Goal: Transaction & Acquisition: Book appointment/travel/reservation

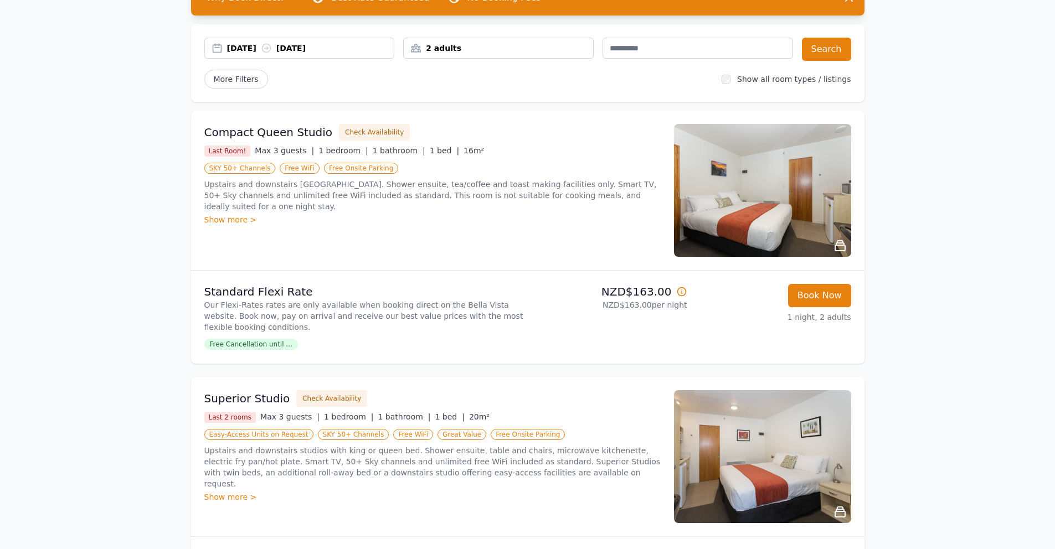
scroll to position [80, 0]
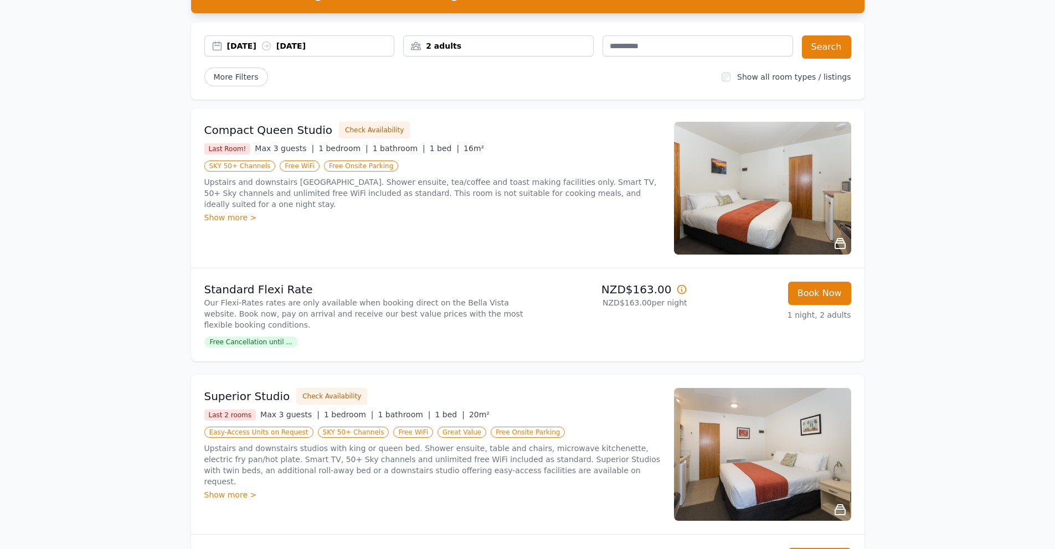
click at [271, 47] on div "[DATE] [DATE]" at bounding box center [310, 45] width 167 height 11
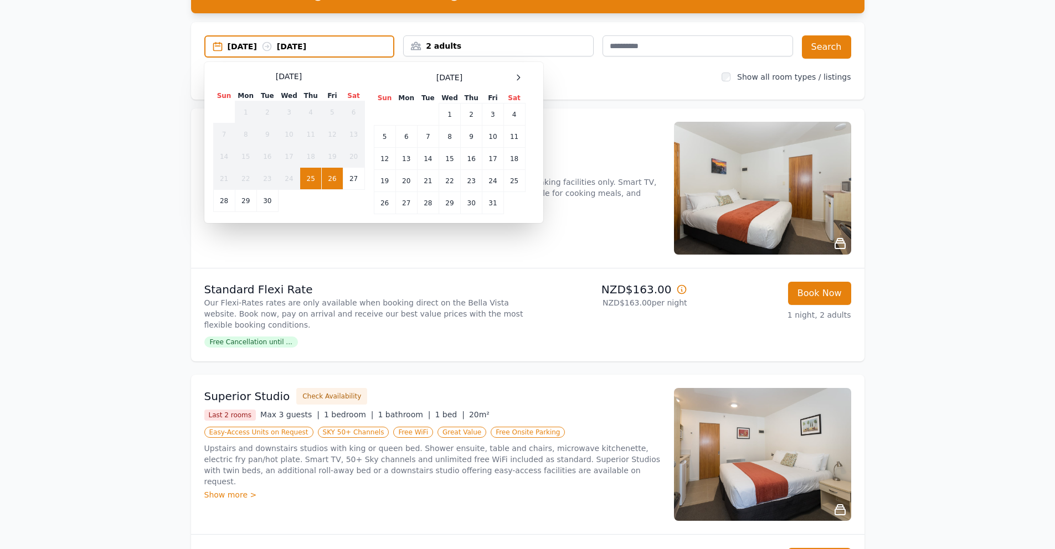
click at [525, 83] on div "[DATE] Sun Mon Tue Wed Thu Fri Sat 1 2 3 4 5 6 7 8 9 10 11 12 13 14 15 16 17 18…" at bounding box center [373, 142] width 321 height 143
click at [522, 83] on div at bounding box center [518, 77] width 13 height 13
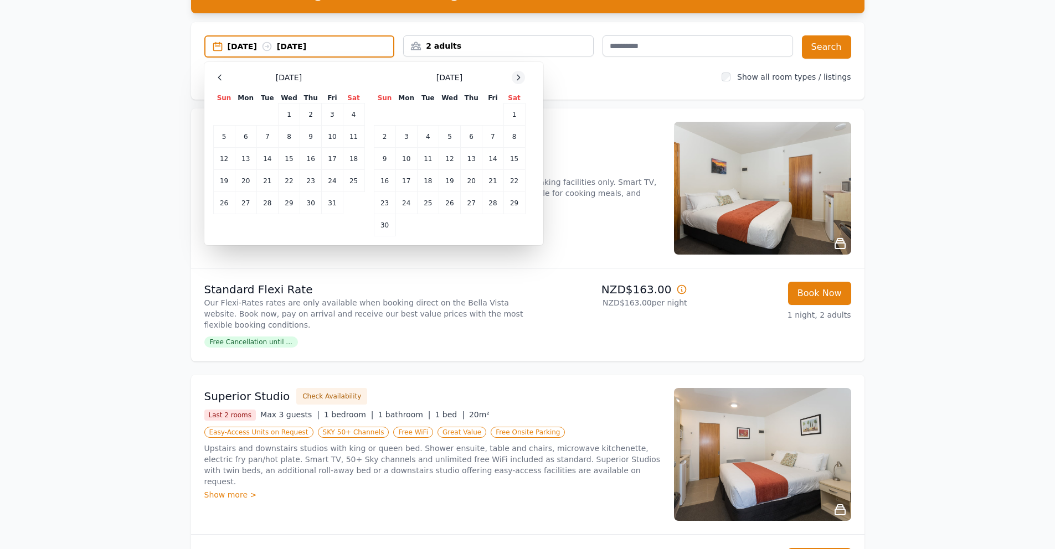
click at [522, 83] on div at bounding box center [518, 77] width 13 height 13
click at [467, 138] on td "11" at bounding box center [472, 137] width 22 height 22
click at [382, 157] on td "14" at bounding box center [385, 159] width 22 height 22
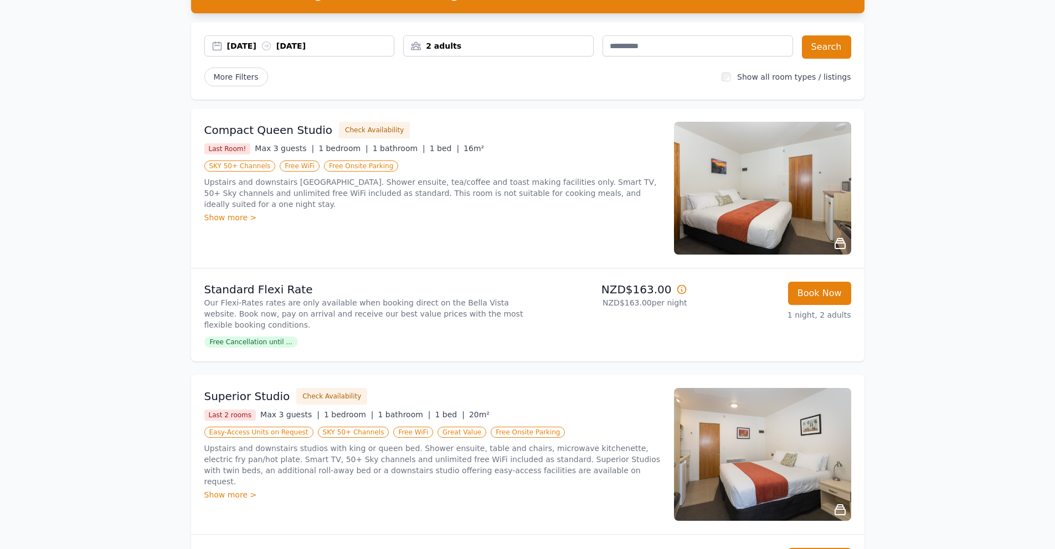
click at [491, 51] on div "2 adults" at bounding box center [498, 45] width 189 height 11
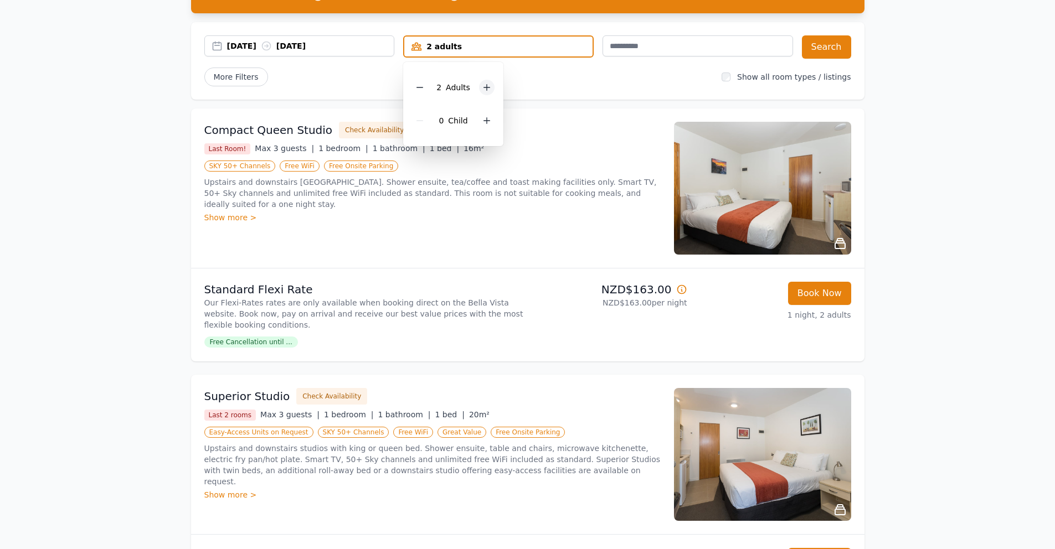
click at [480, 88] on div at bounding box center [487, 88] width 16 height 16
click at [481, 88] on div at bounding box center [487, 88] width 16 height 16
click at [828, 43] on button "Search" at bounding box center [826, 46] width 49 height 23
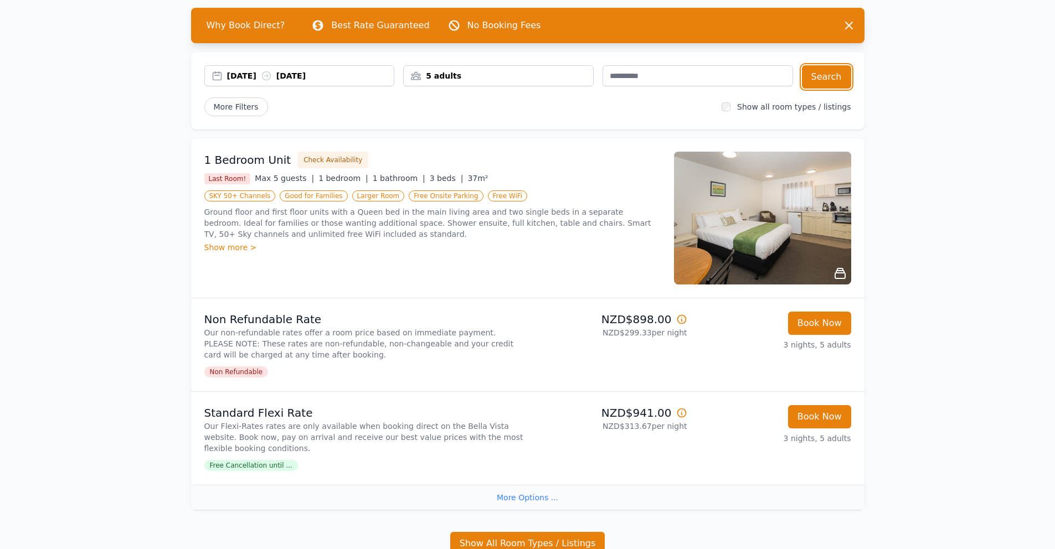
scroll to position [48, 0]
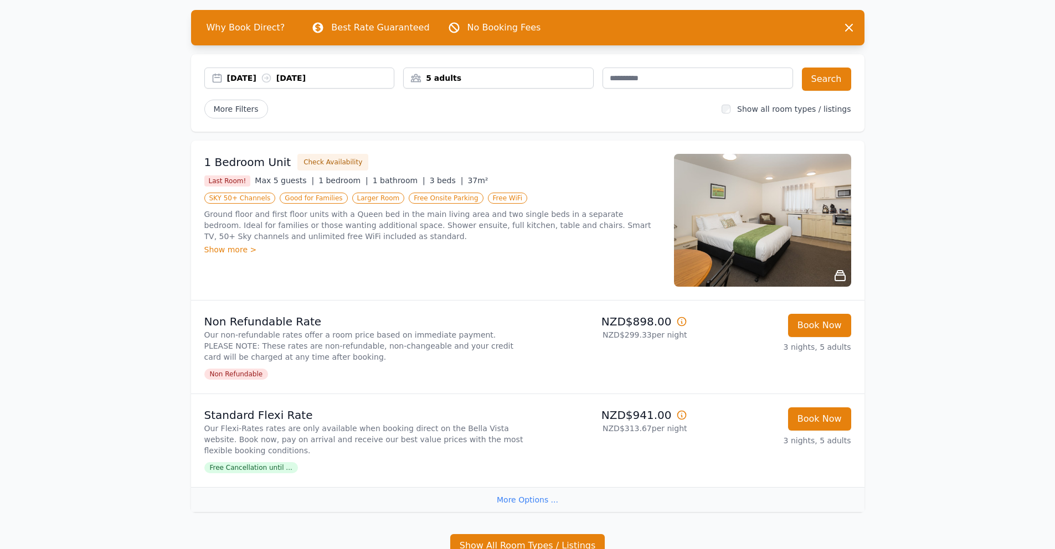
click at [225, 250] on div "Show more >" at bounding box center [432, 249] width 456 height 11
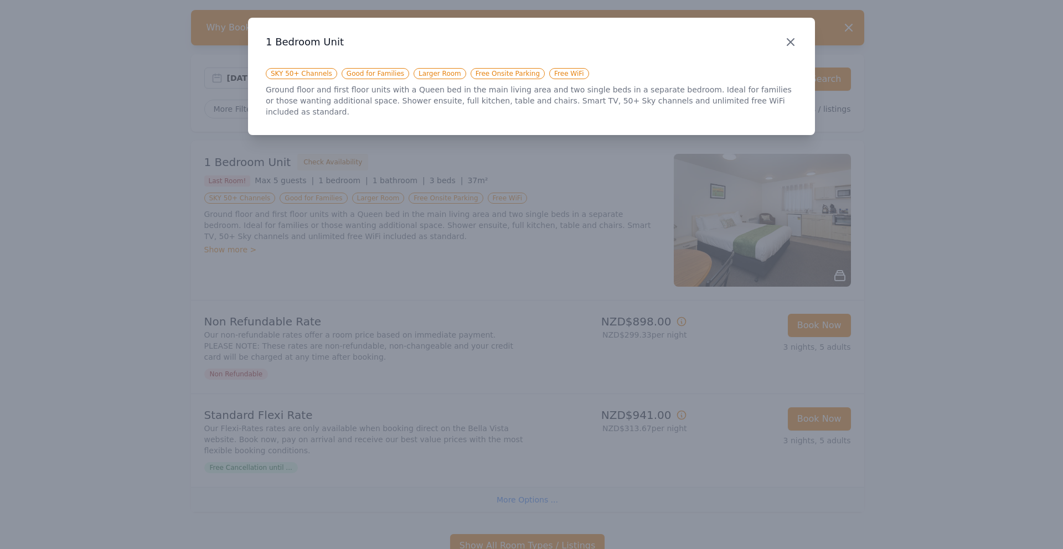
click at [794, 43] on icon "button" at bounding box center [790, 41] width 13 height 13
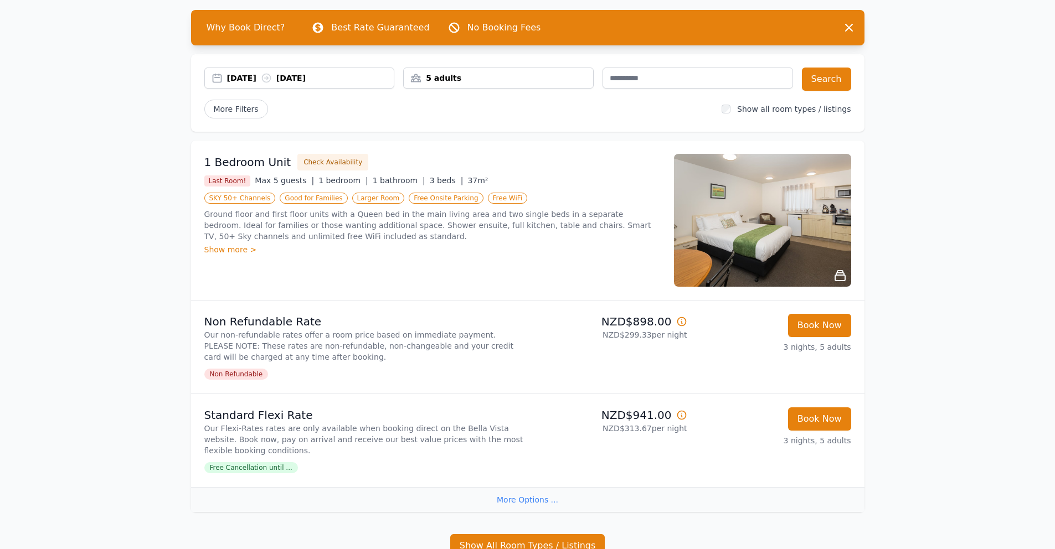
click at [815, 227] on img at bounding box center [762, 220] width 177 height 133
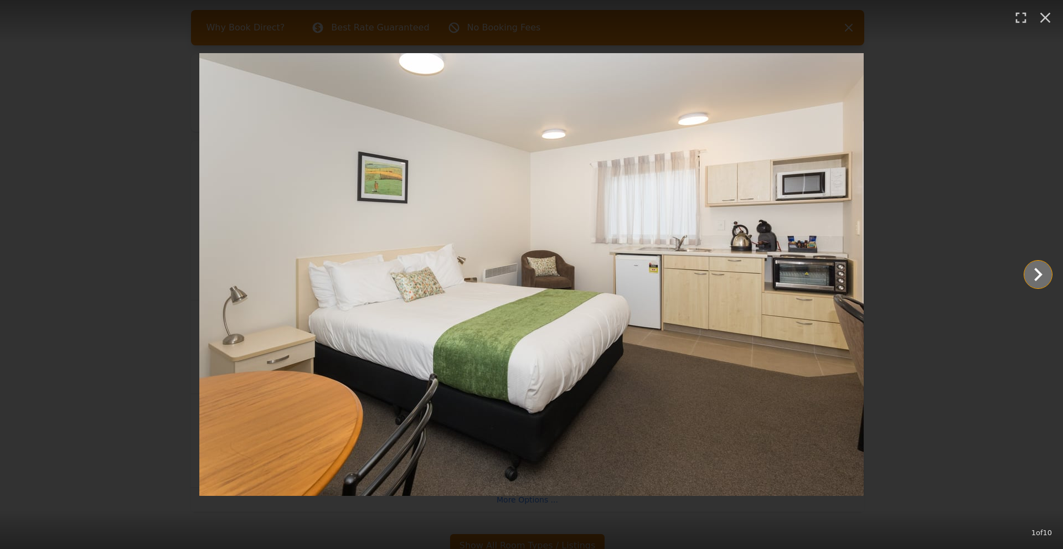
click at [1047, 276] on icon "Show slide 2 of 10" at bounding box center [1038, 274] width 27 height 27
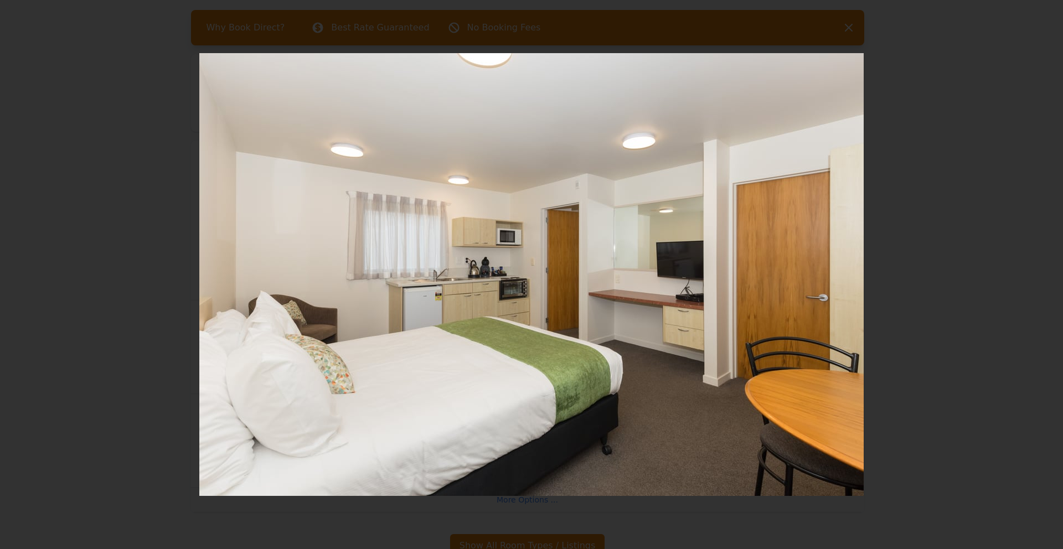
click at [1047, 276] on icon "Show slide 3 of 10" at bounding box center [1038, 274] width 27 height 27
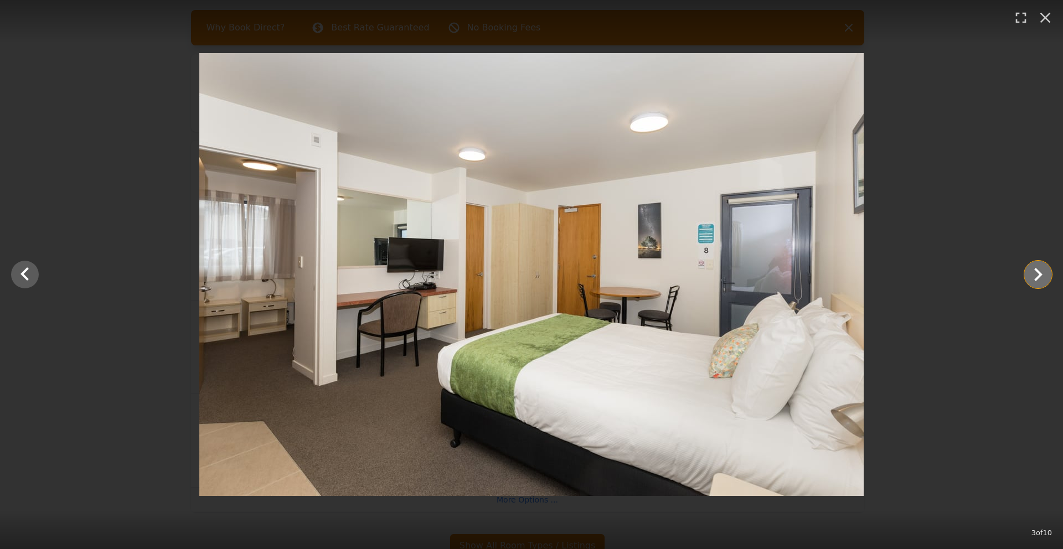
click at [1047, 276] on icon "Show slide 4 of 10" at bounding box center [1038, 274] width 27 height 27
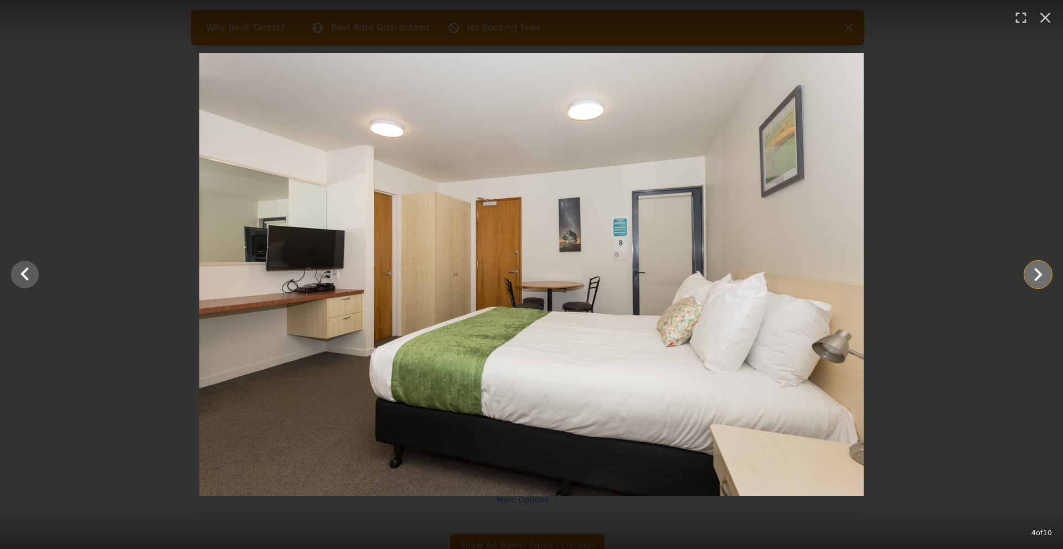
click at [1047, 276] on icon "Show slide 5 of 10" at bounding box center [1038, 274] width 27 height 27
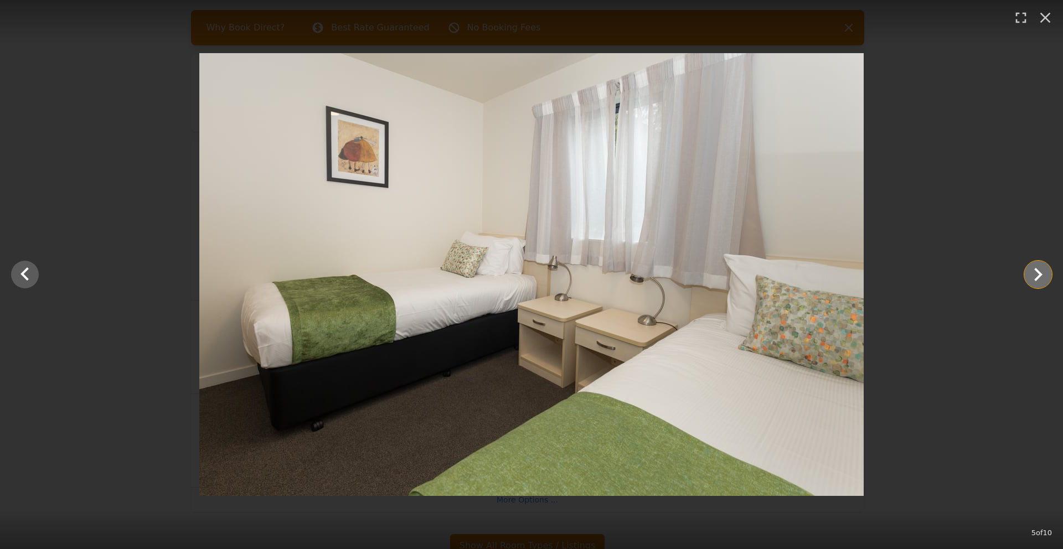
click at [1044, 276] on icon "Show slide 6 of 10" at bounding box center [1038, 274] width 27 height 27
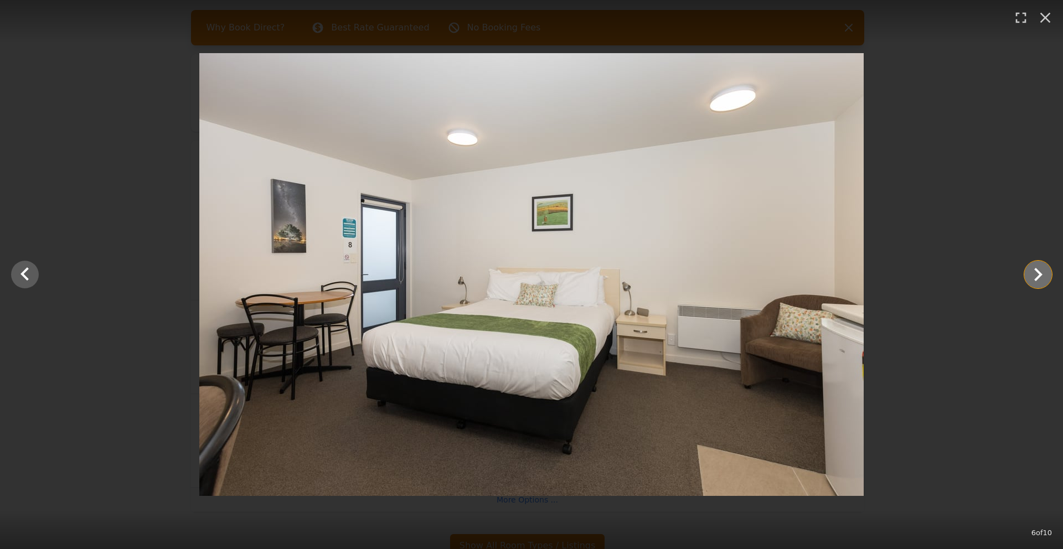
click at [1044, 276] on icon "Show slide 7 of 10" at bounding box center [1038, 274] width 27 height 27
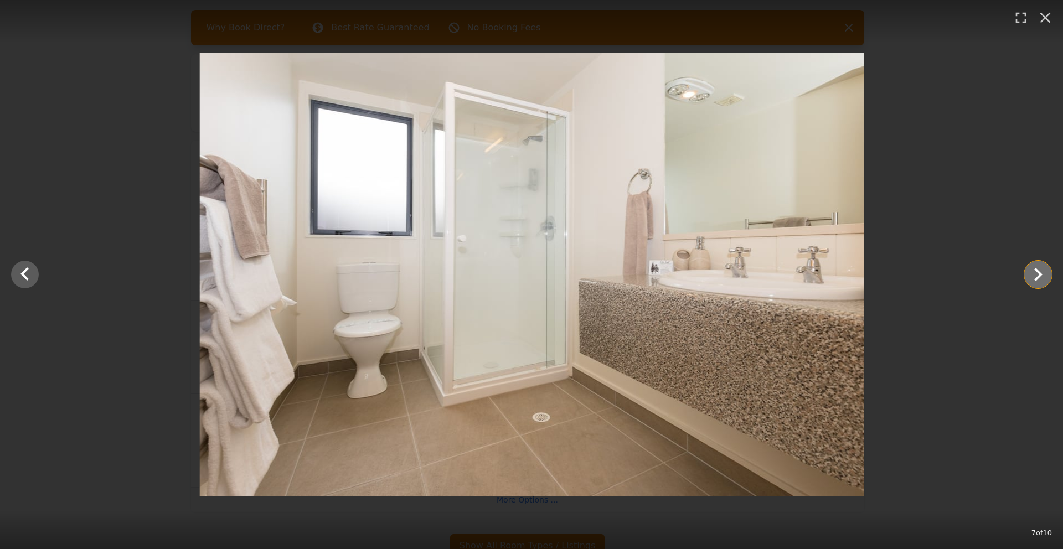
click at [1040, 275] on icon "Show slide 8 of 10" at bounding box center [1039, 274] width 8 height 13
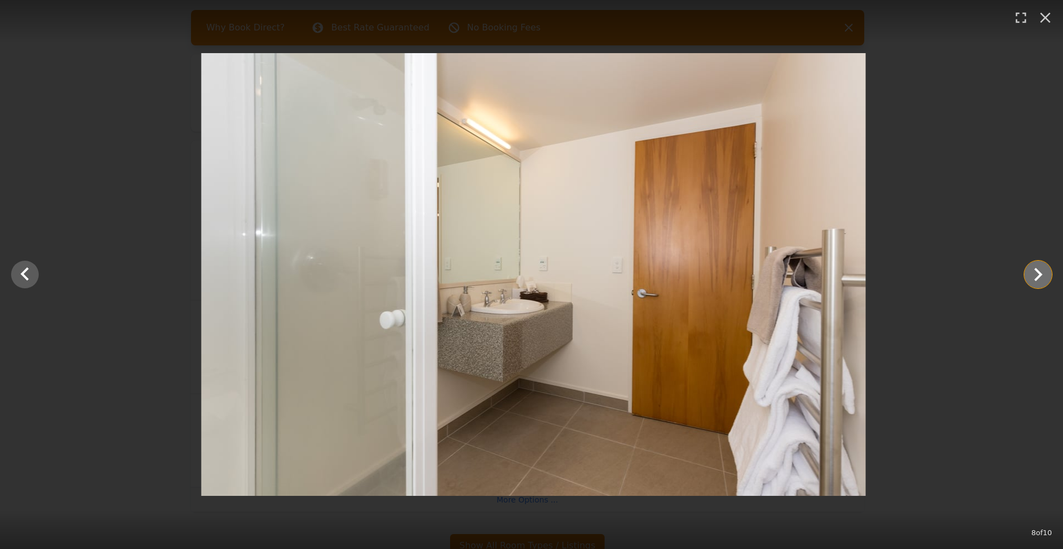
click at [1040, 275] on icon "Show slide 9 of 10" at bounding box center [1039, 274] width 8 height 13
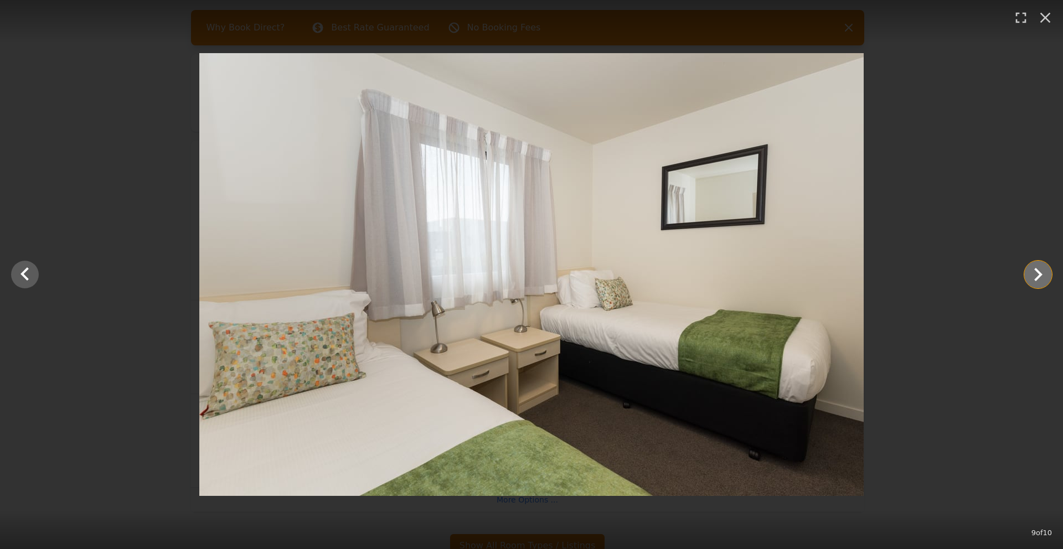
click at [1040, 275] on icon "Show slide 10 of 10" at bounding box center [1039, 274] width 8 height 13
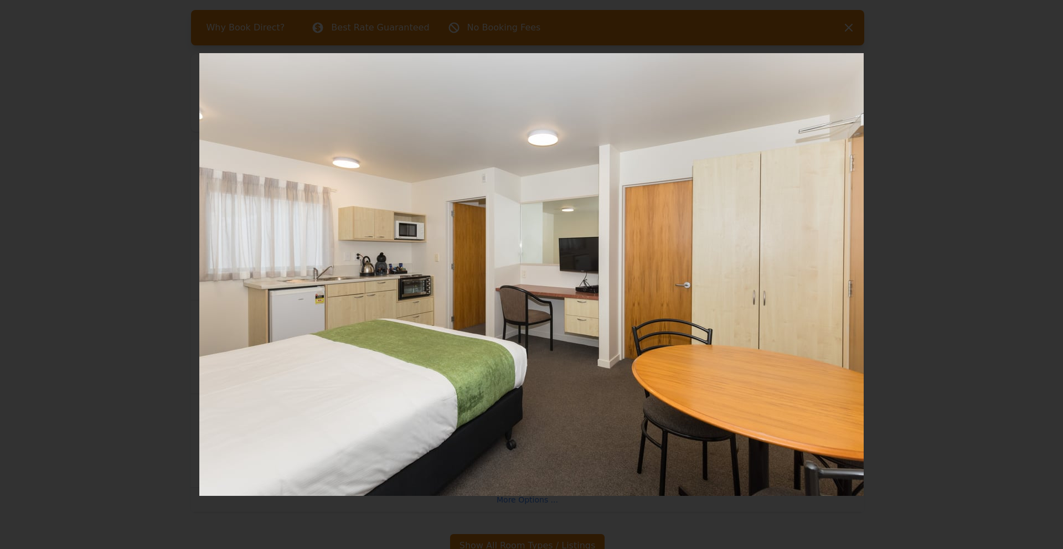
click at [1040, 275] on div at bounding box center [531, 274] width 1063 height 443
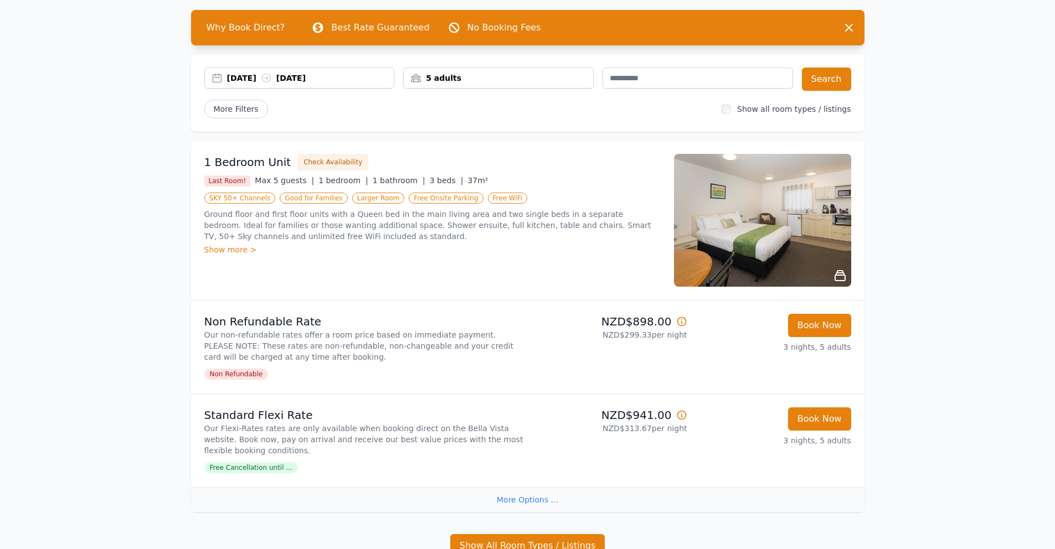
click at [270, 183] on span "Max 5 guests |" at bounding box center [284, 180] width 59 height 9
click at [287, 260] on div "1 Bedroom Unit Check Availability Last Room! Max 5 guests | 1 bedroom | 1 bathr…" at bounding box center [432, 220] width 456 height 133
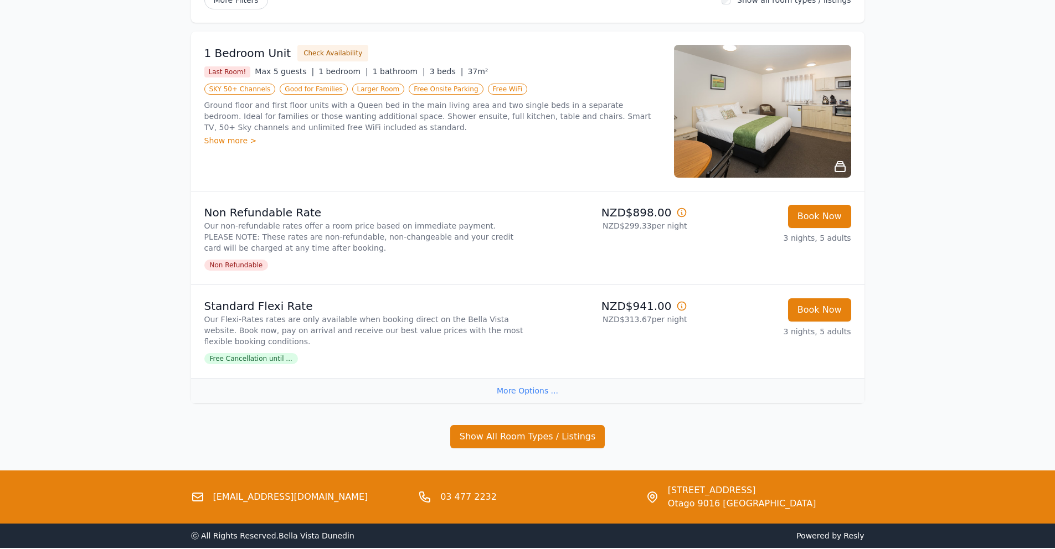
scroll to position [153, 0]
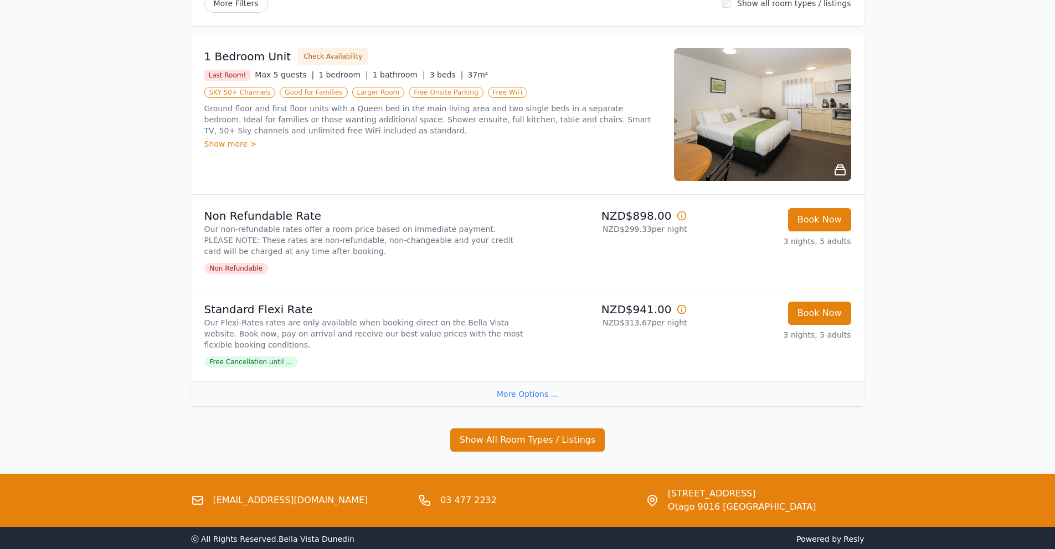
click at [520, 395] on div "More Options ..." at bounding box center [528, 394] width 674 height 25
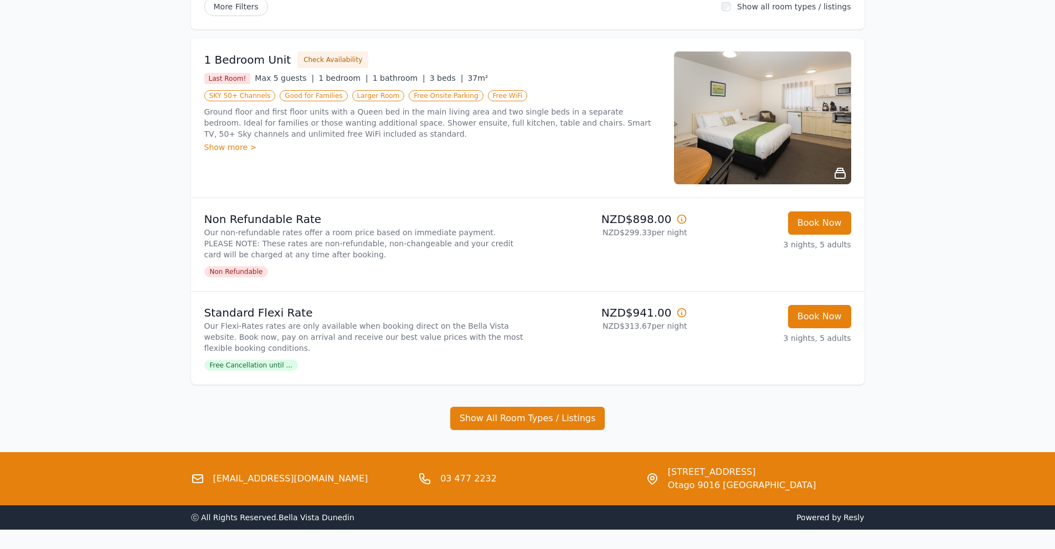
scroll to position [149, 0]
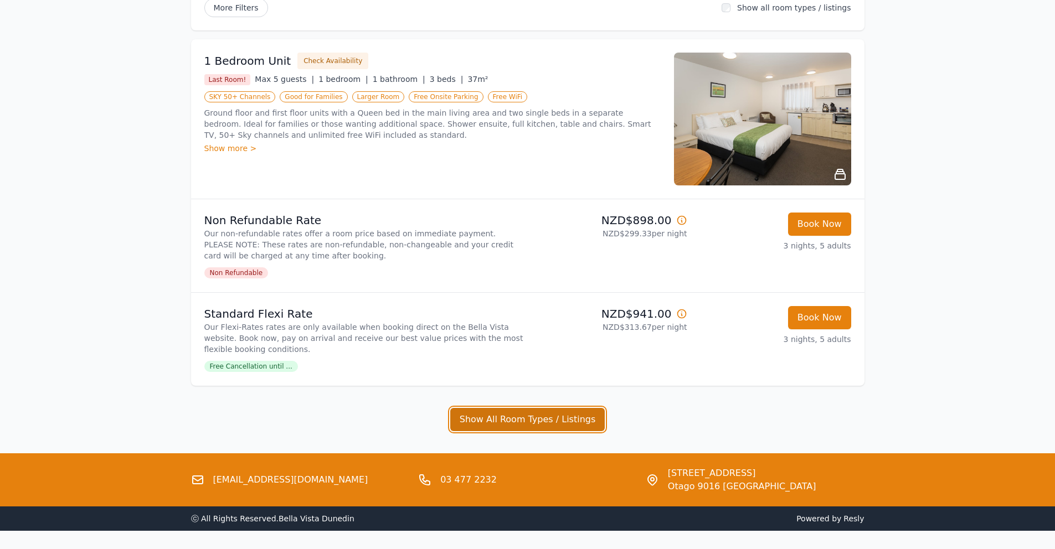
click at [494, 416] on button "Show All Room Types / Listings" at bounding box center [527, 419] width 155 height 23
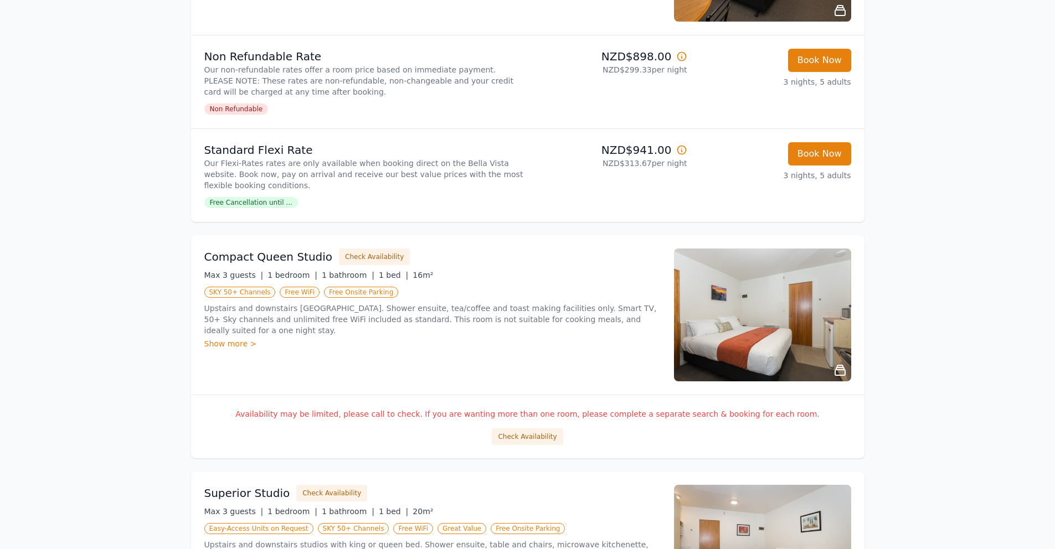
scroll to position [336, 0]
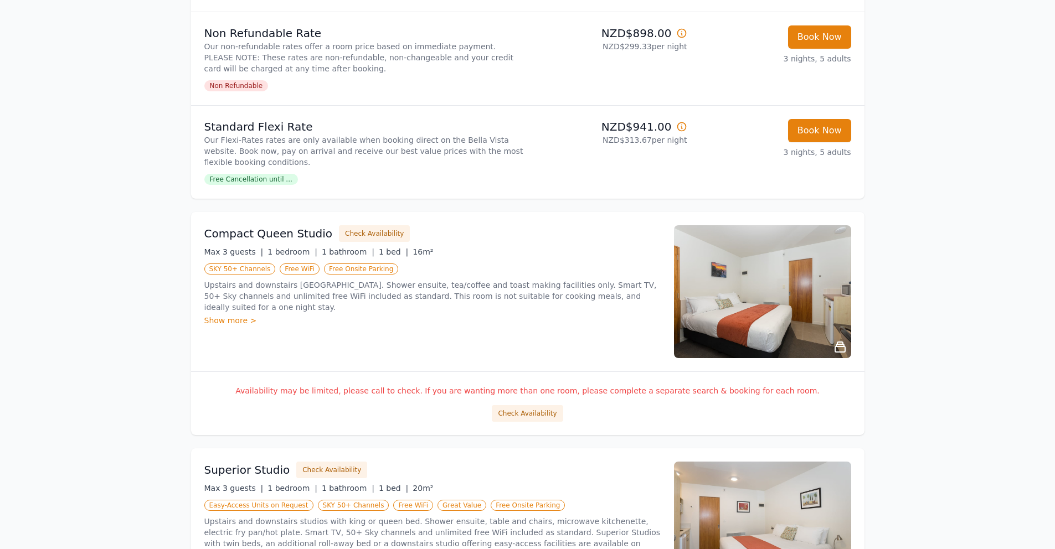
click at [698, 297] on img at bounding box center [762, 291] width 177 height 133
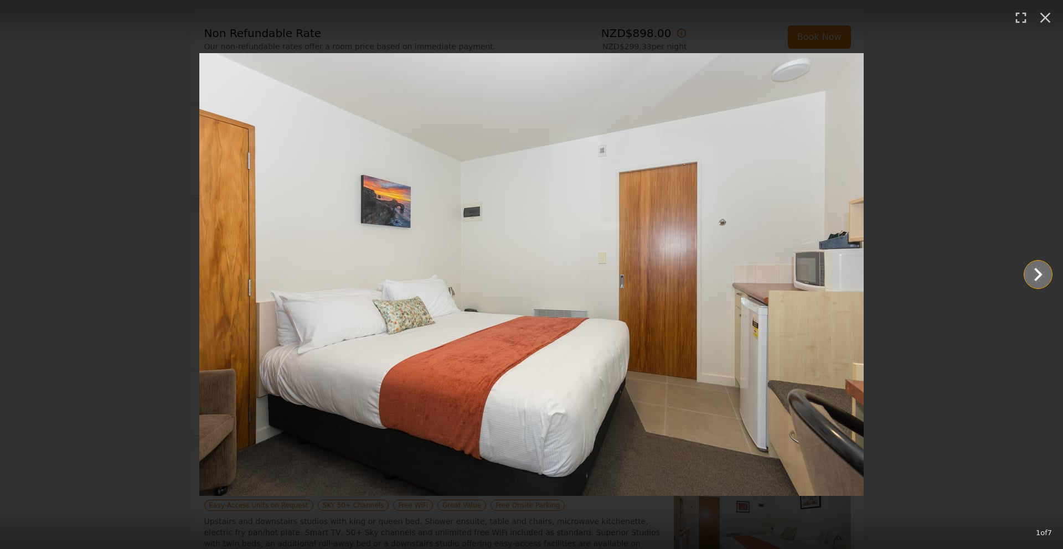
click at [1026, 273] on icon "Show slide 2 of 7" at bounding box center [1038, 274] width 27 height 27
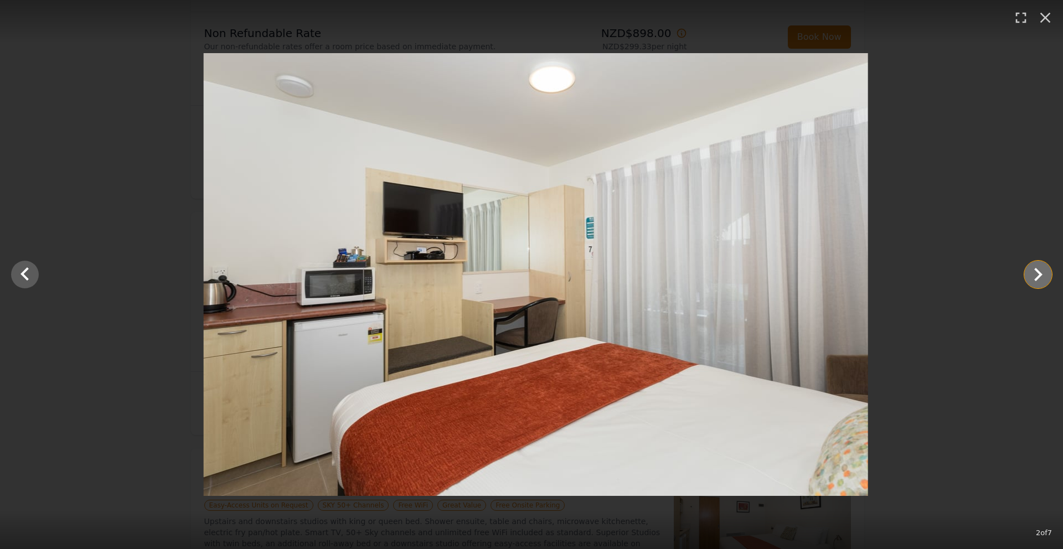
click at [1029, 272] on icon "Show slide 3 of 7" at bounding box center [1038, 274] width 27 height 27
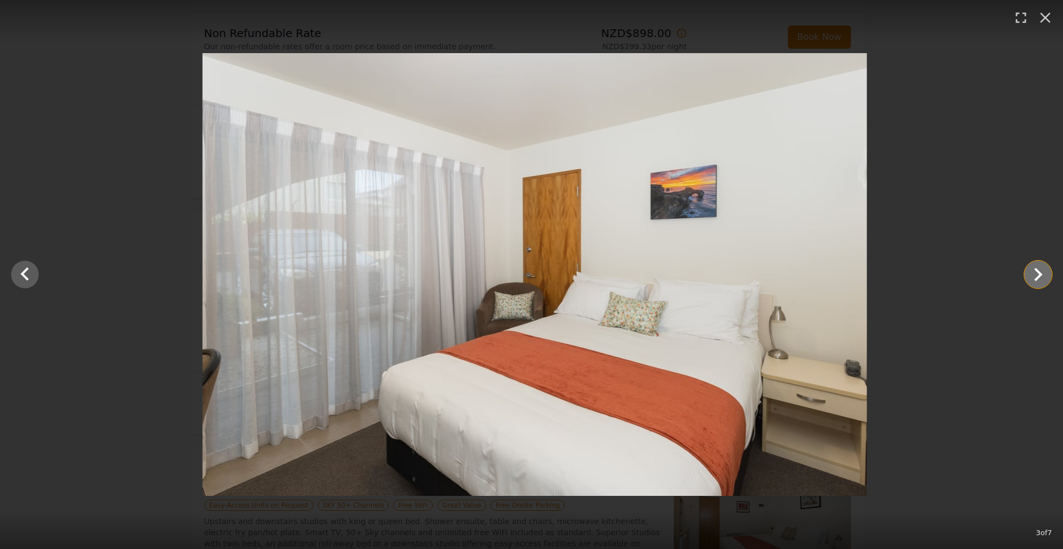
click at [1029, 272] on icon "Show slide 4 of 7" at bounding box center [1038, 274] width 27 height 27
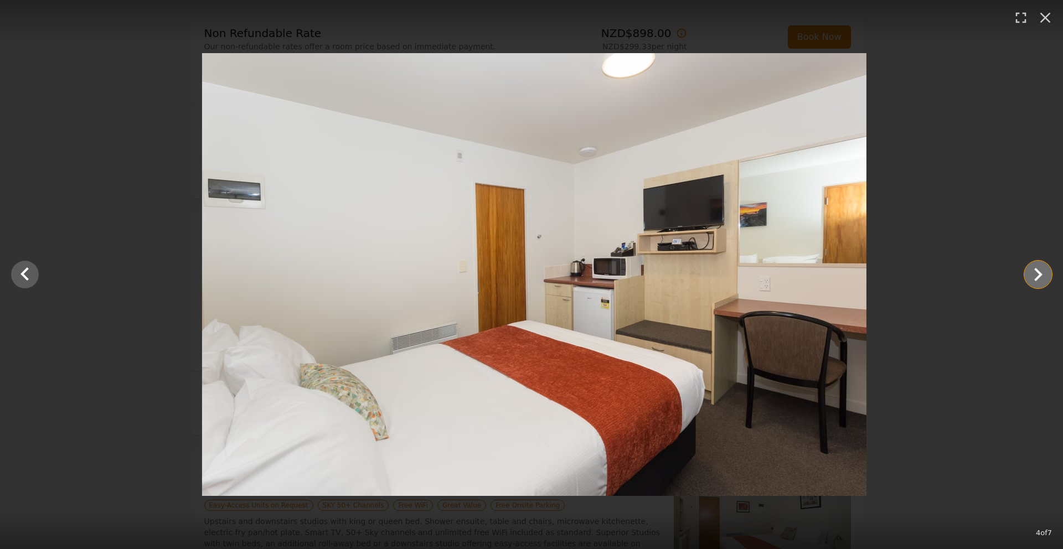
click at [1029, 272] on icon "Show slide 5 of 7" at bounding box center [1038, 274] width 27 height 27
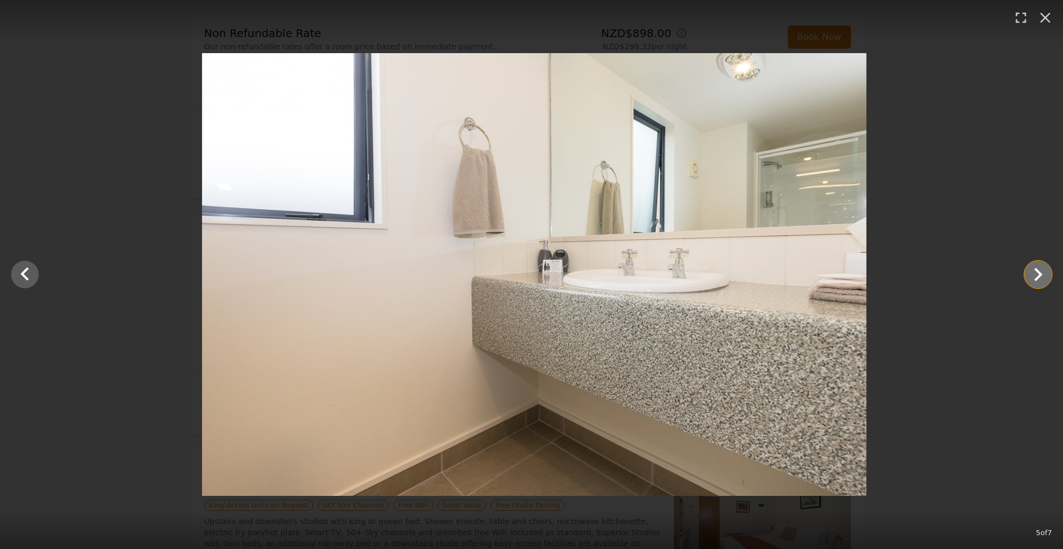
click at [1029, 272] on icon "Show slide 6 of 7" at bounding box center [1038, 274] width 27 height 27
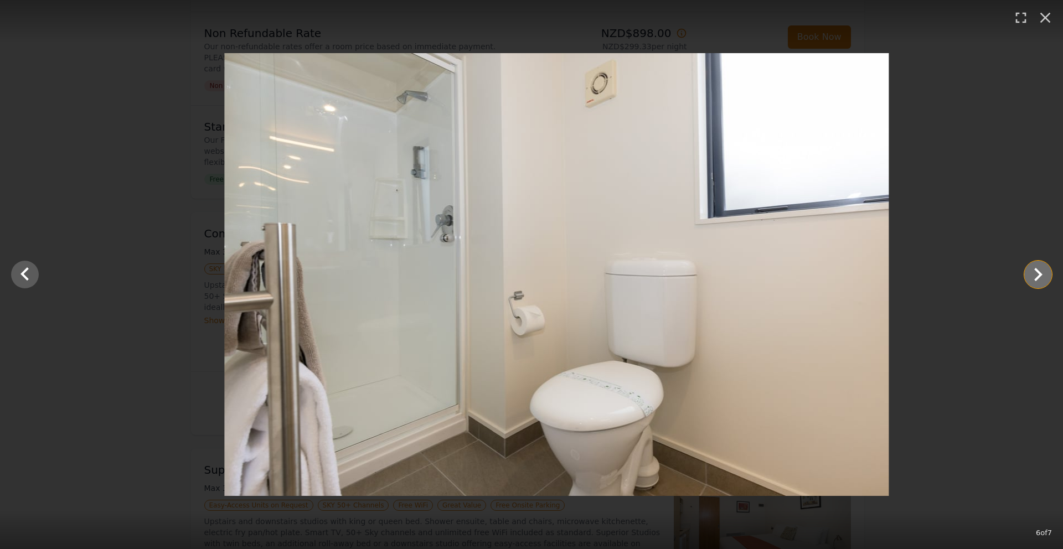
click at [1029, 272] on icon "Show slide 7 of 7" at bounding box center [1038, 274] width 27 height 27
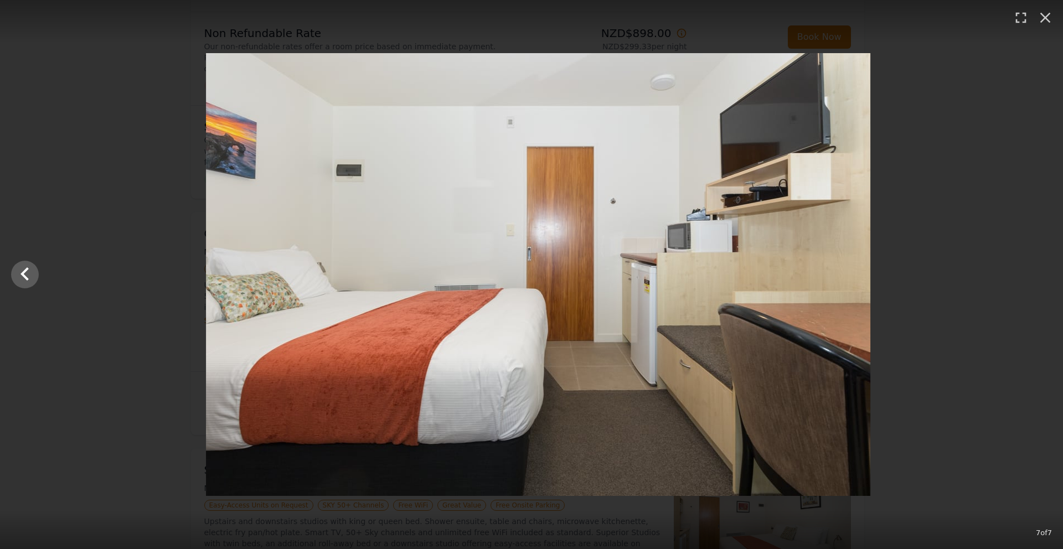
click at [1029, 272] on div at bounding box center [538, 274] width 1063 height 443
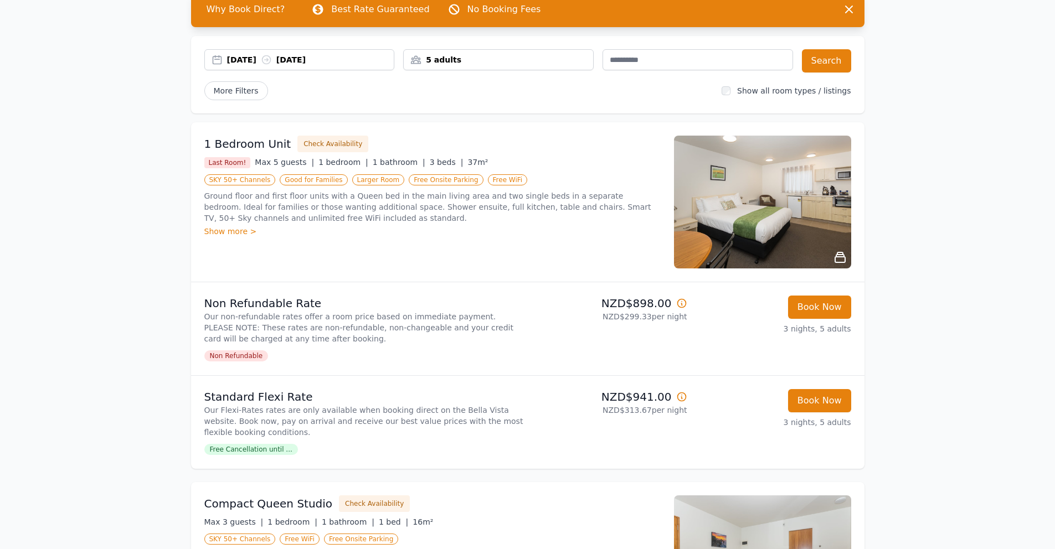
scroll to position [81, 0]
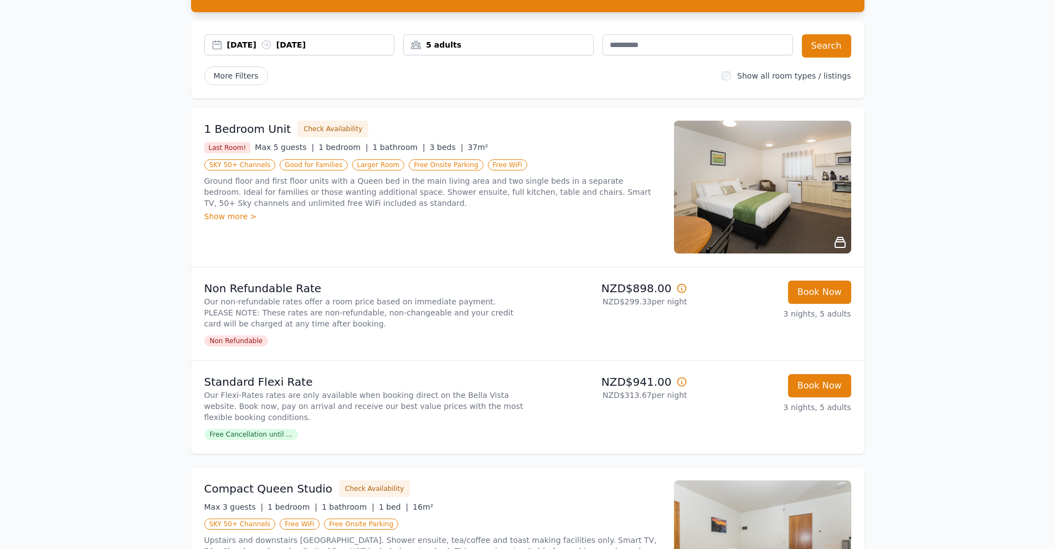
click at [430, 149] on span "3 beds |" at bounding box center [447, 147] width 34 height 9
click at [330, 199] on p "Ground floor and first floor units with a Queen bed in the main living area and…" at bounding box center [432, 192] width 456 height 33
click at [237, 132] on h3 "1 Bedroom Unit" at bounding box center [247, 129] width 87 height 16
click at [227, 219] on div "Show more >" at bounding box center [432, 216] width 456 height 11
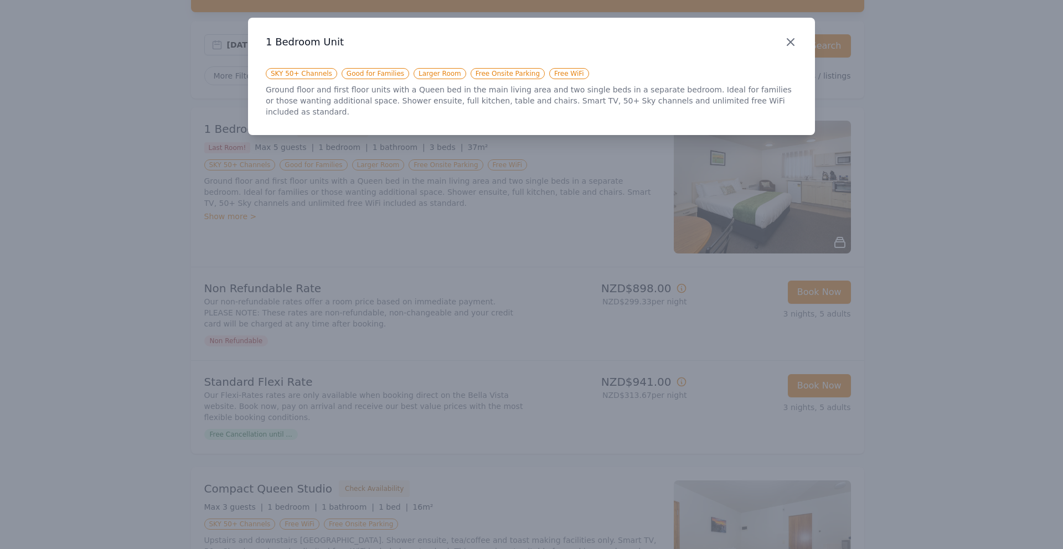
click at [790, 47] on icon "button" at bounding box center [790, 41] width 13 height 13
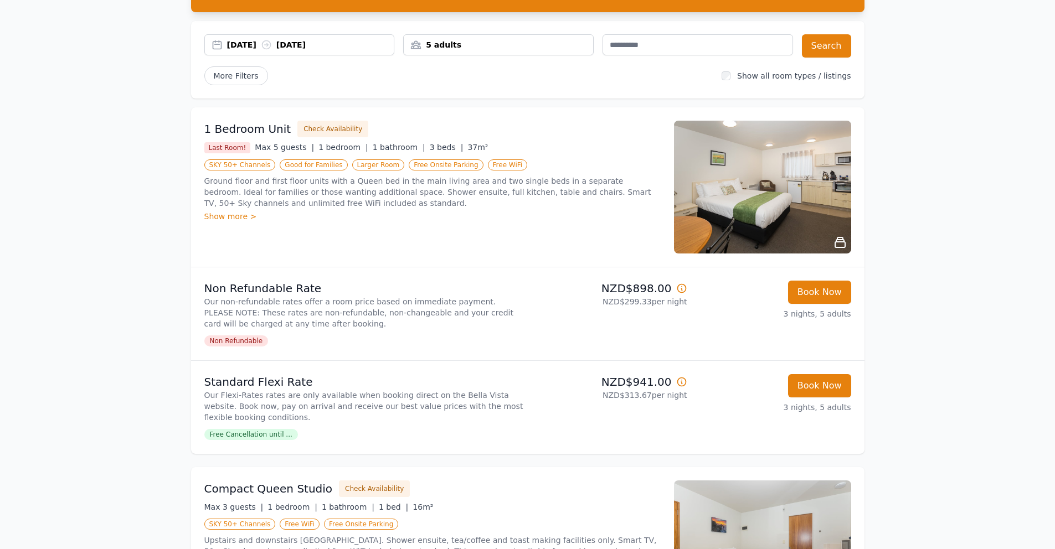
drag, startPoint x: 235, startPoint y: 128, endPoint x: 249, endPoint y: 130, distance: 13.4
click at [235, 128] on h3 "1 Bedroom Unit" at bounding box center [247, 129] width 87 height 16
click at [793, 183] on img at bounding box center [762, 187] width 177 height 133
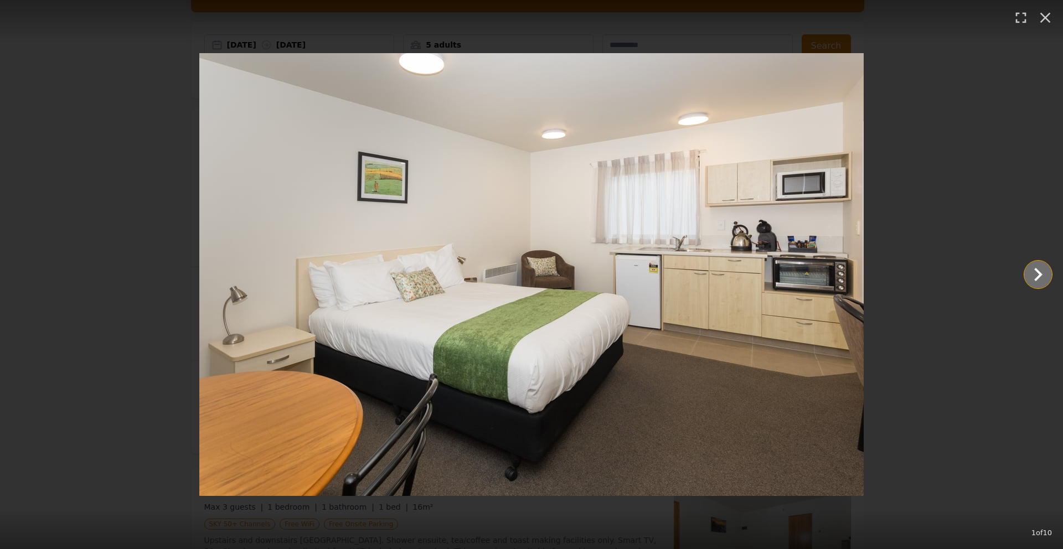
click at [1044, 273] on icon "Show slide 2 of 10" at bounding box center [1038, 274] width 27 height 27
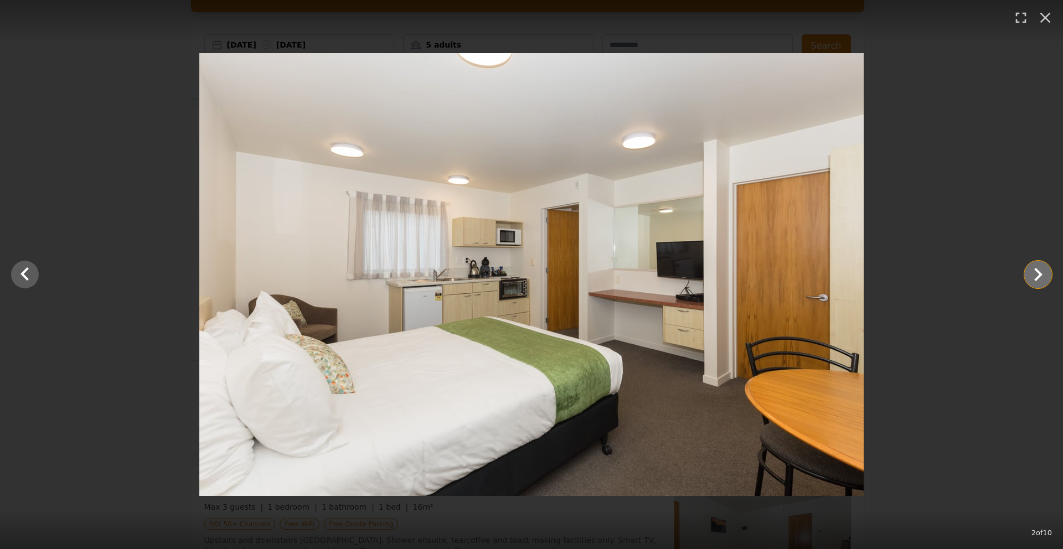
click at [1044, 273] on icon "Show slide 3 of 10" at bounding box center [1038, 274] width 27 height 27
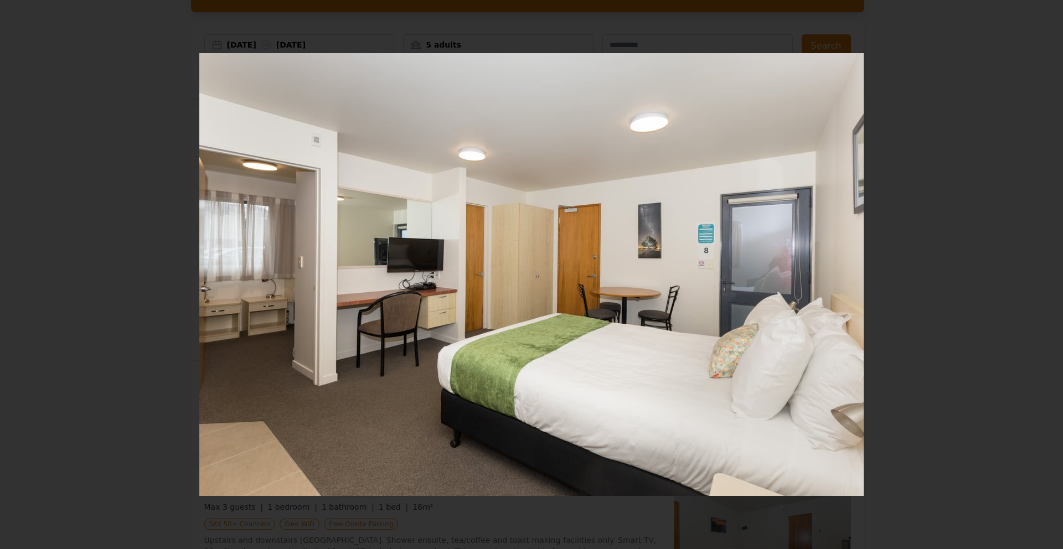
click at [1044, 273] on icon "Show slide 4 of 10" at bounding box center [1038, 274] width 27 height 27
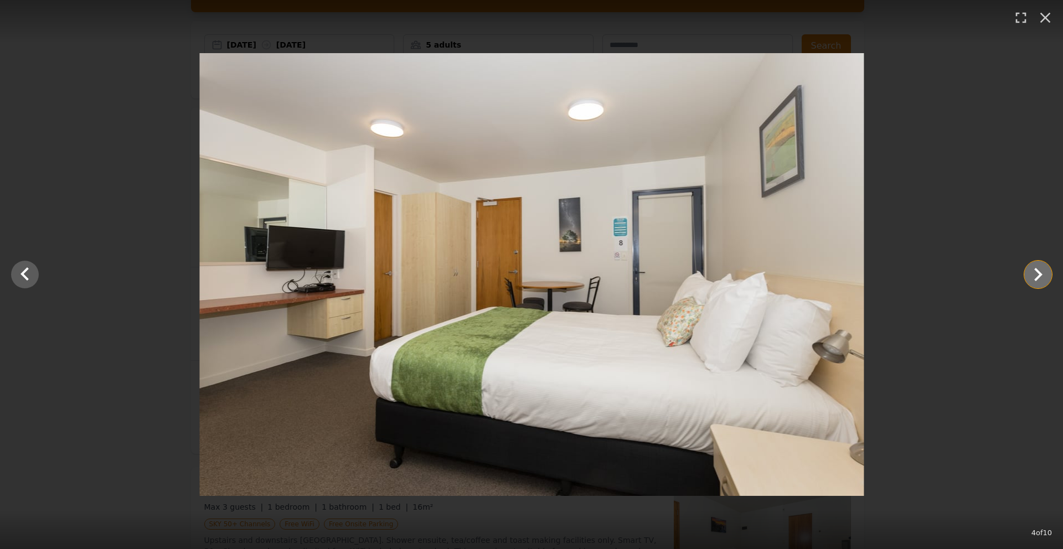
click at [1044, 273] on icon "Show slide 5 of 10" at bounding box center [1038, 274] width 27 height 27
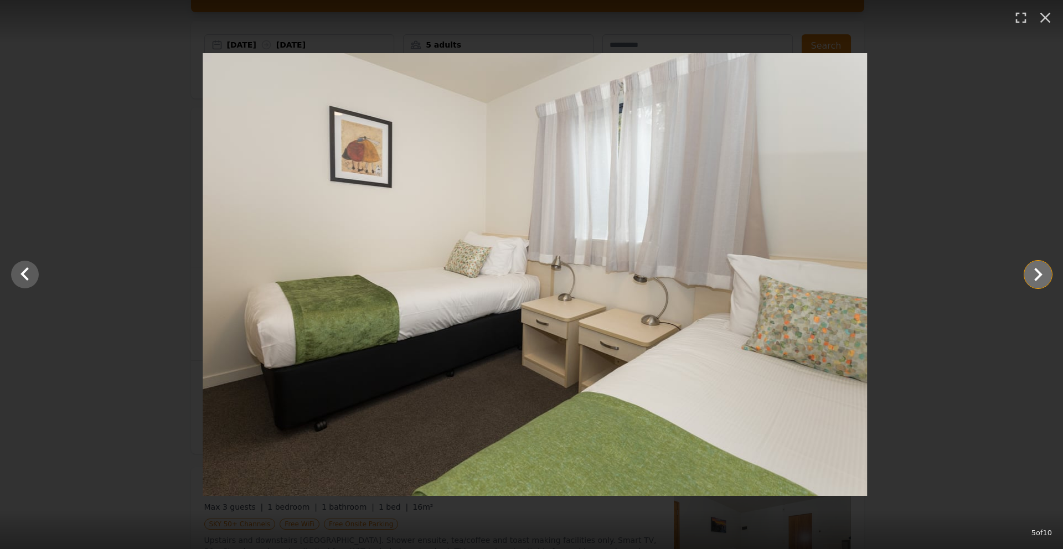
click at [1044, 273] on icon "Show slide 6 of 10" at bounding box center [1038, 274] width 27 height 27
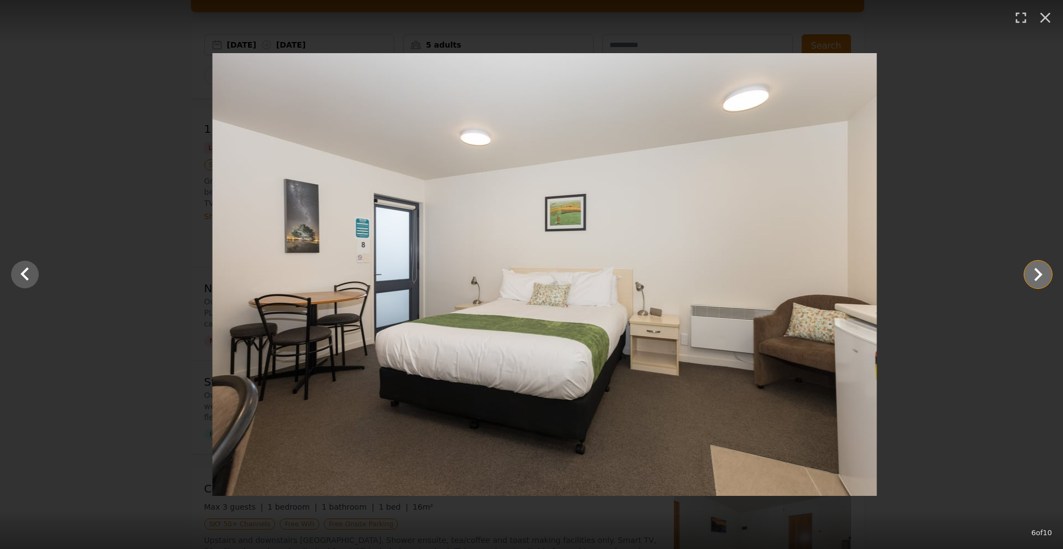
click at [1044, 273] on icon "Show slide 7 of 10" at bounding box center [1038, 274] width 27 height 27
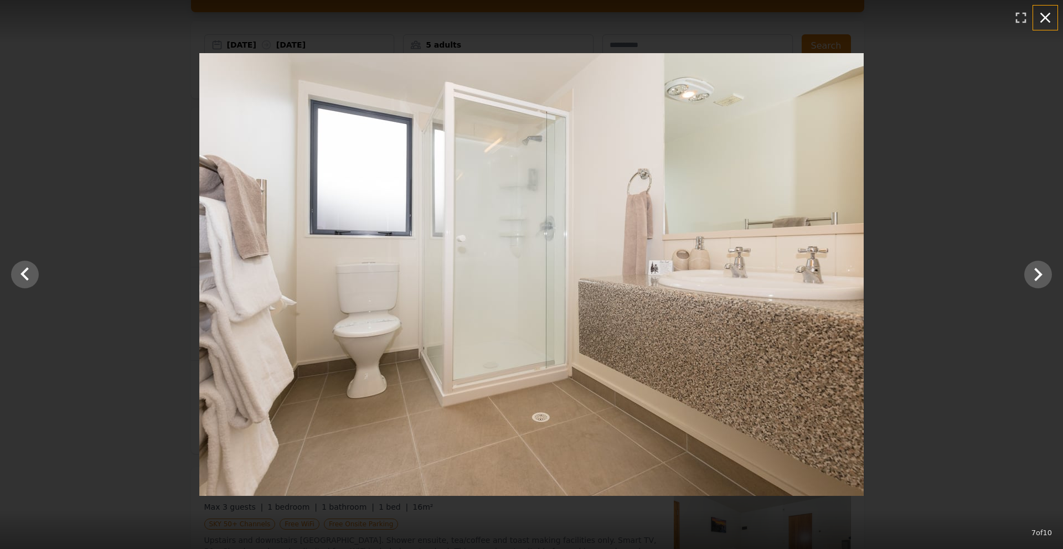
click at [1046, 12] on icon "button" at bounding box center [1046, 18] width 18 height 18
